Goal: Information Seeking & Learning: Learn about a topic

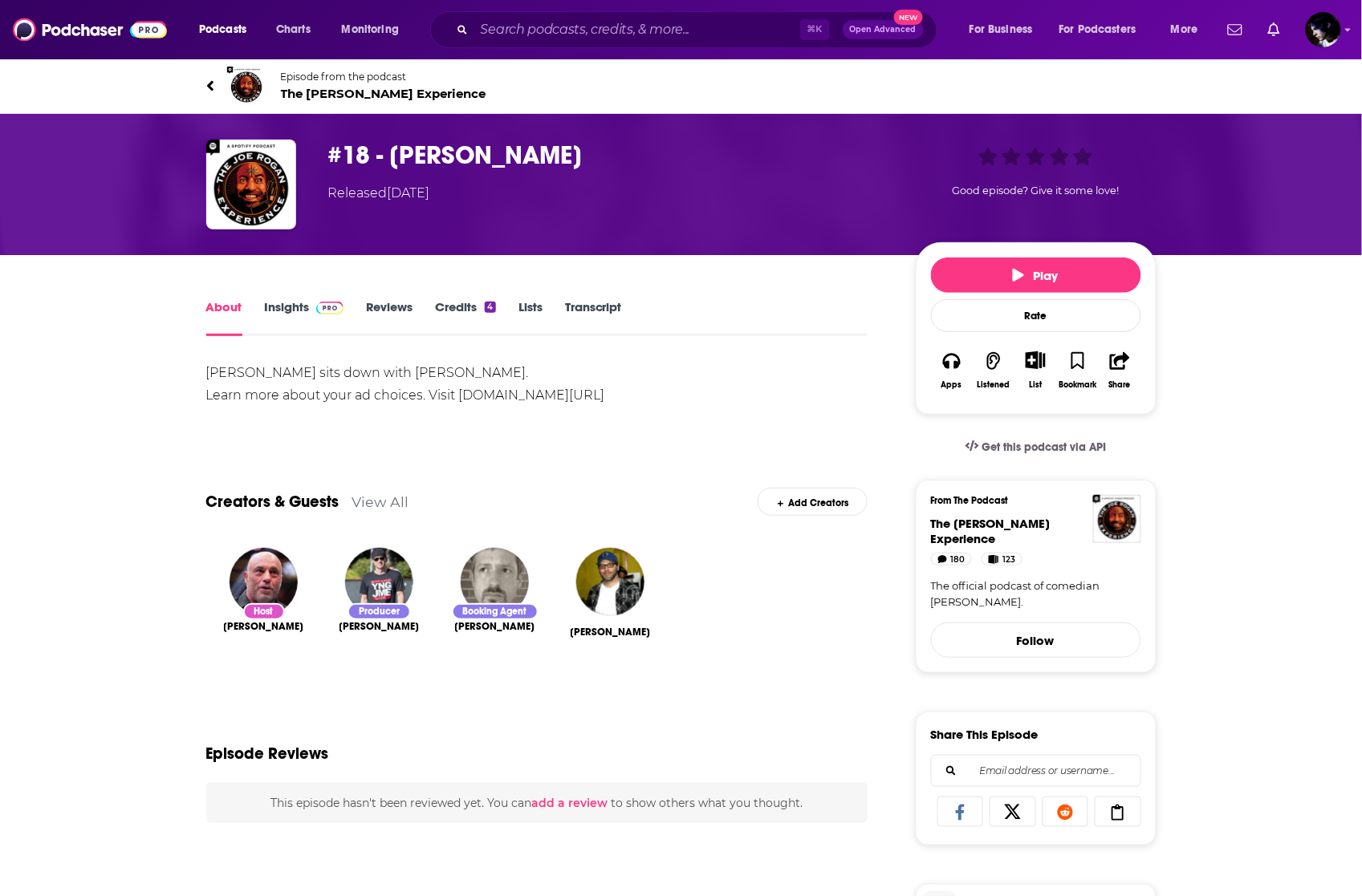
click at [290, 314] on link "Insights" at bounding box center [305, 317] width 80 height 37
